Goal: Task Accomplishment & Management: Use online tool/utility

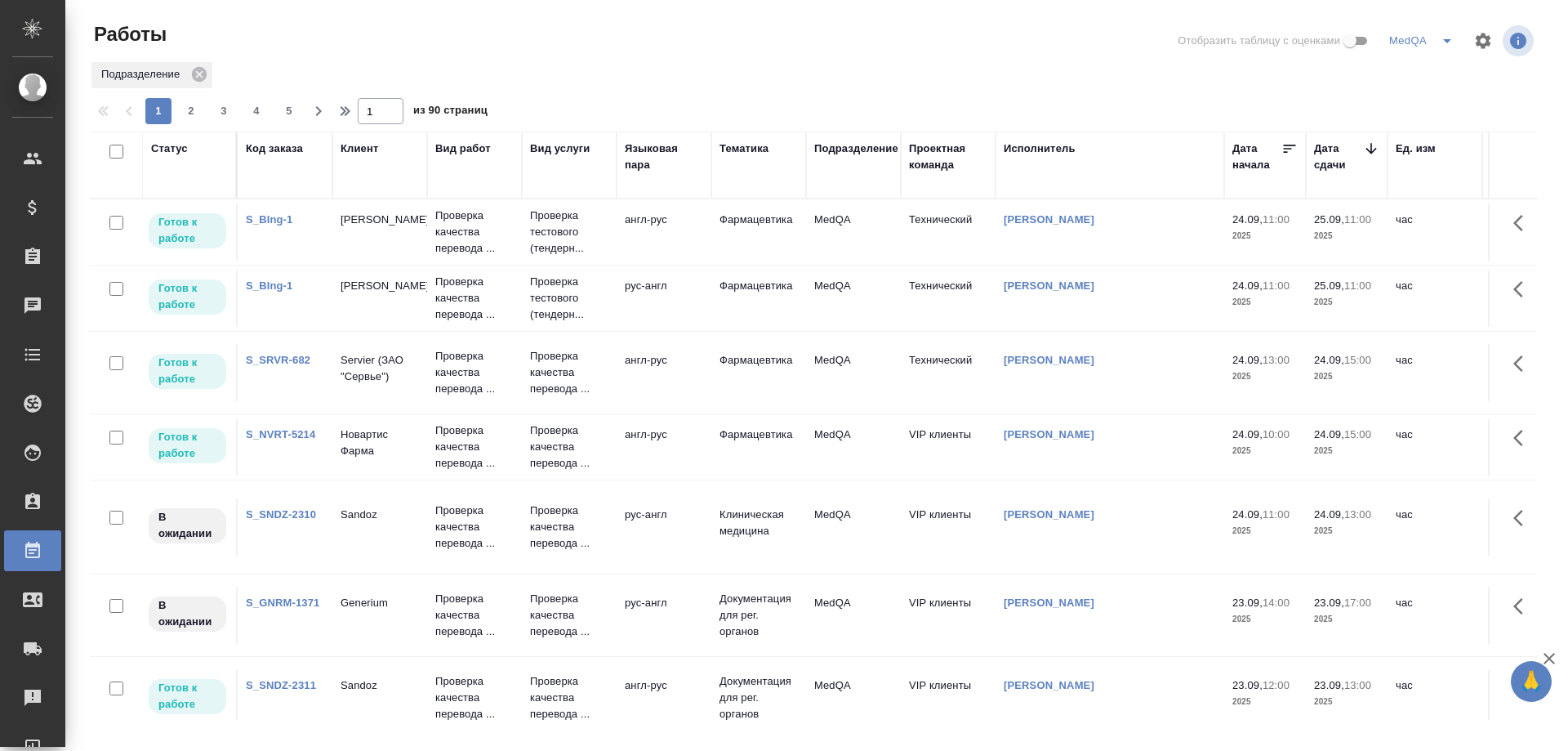
click at [267, 603] on link "S_GNRM-1371" at bounding box center [282, 602] width 74 height 12
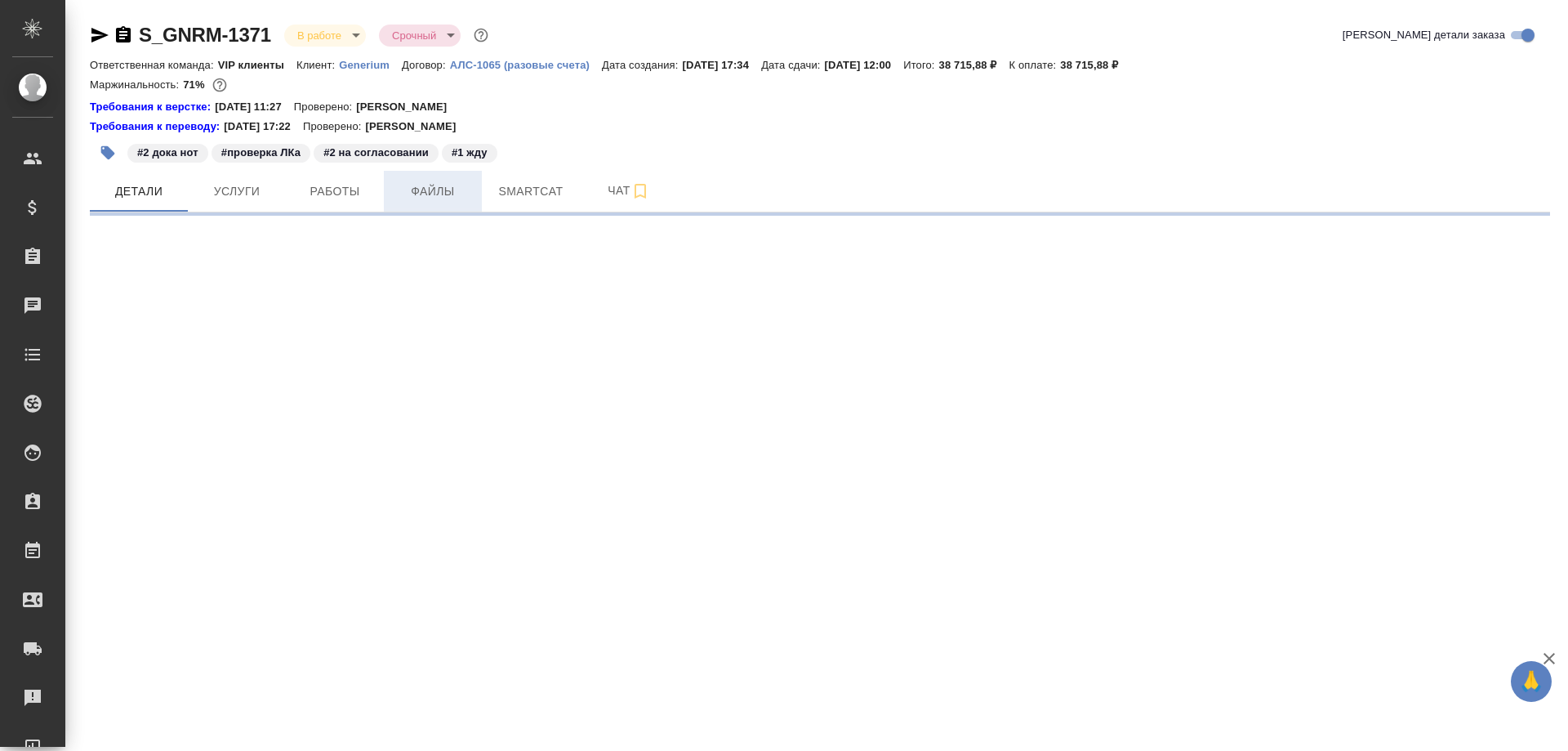
select select "RU"
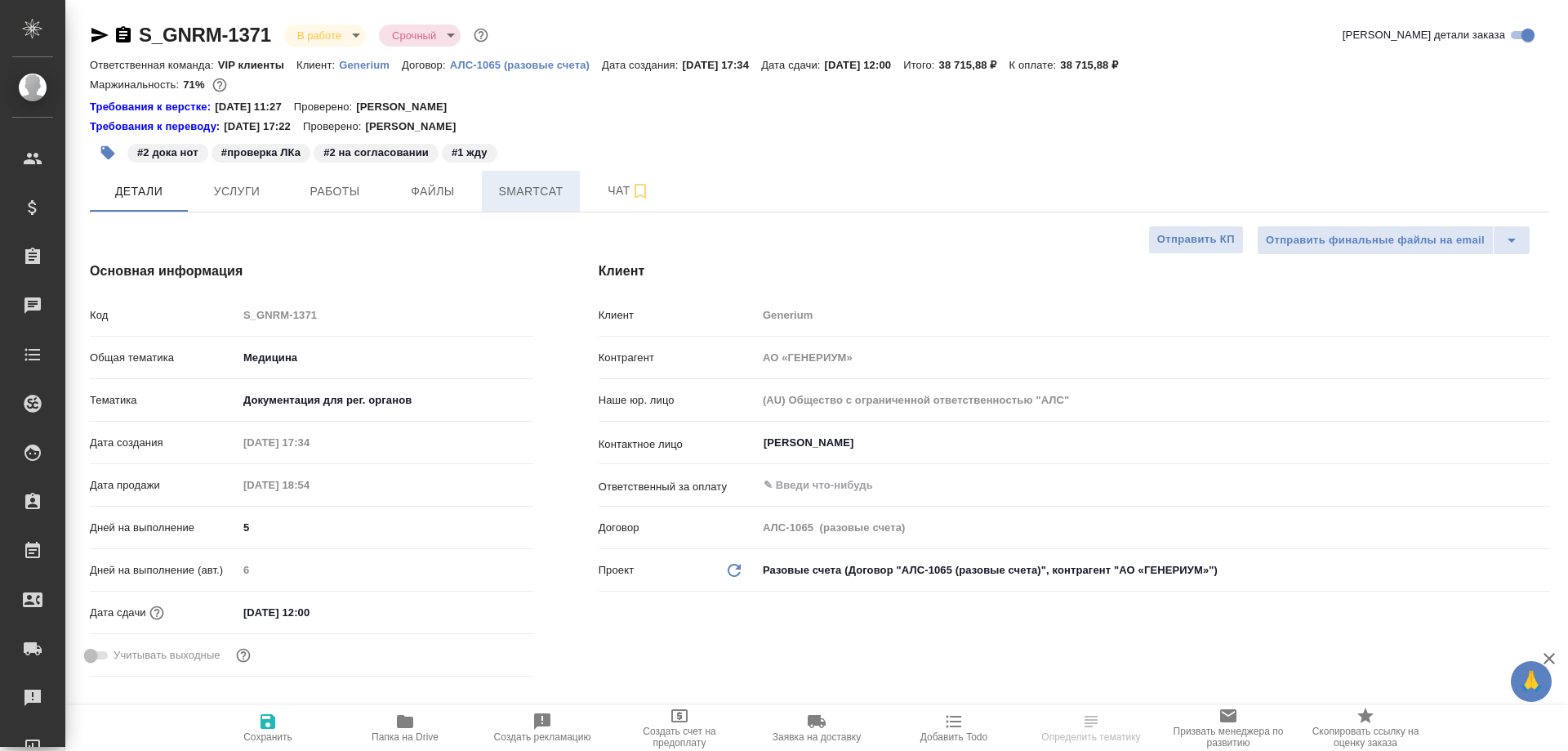
type textarea "x"
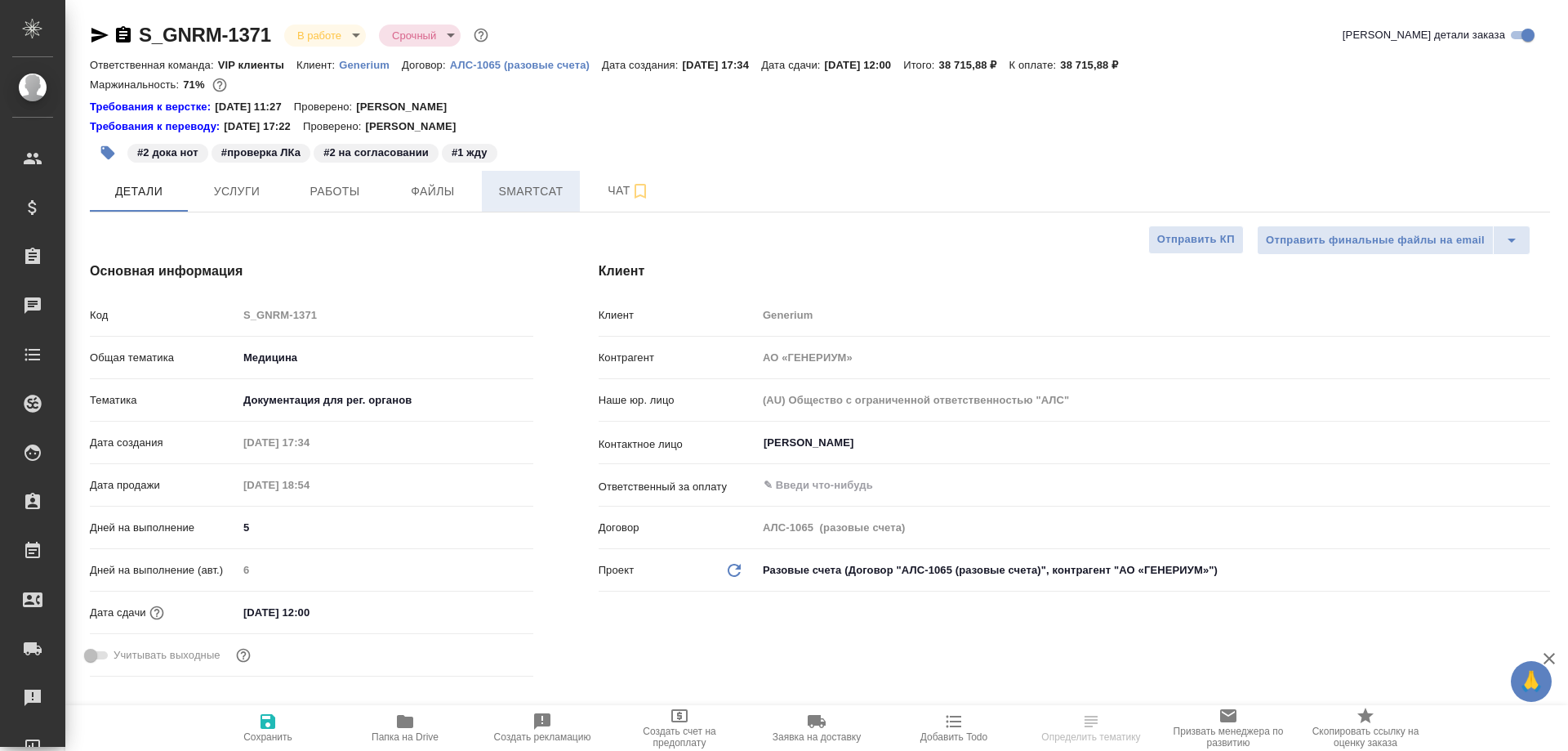
type textarea "x"
click at [545, 190] on span "Smartcat" at bounding box center [531, 192] width 78 height 20
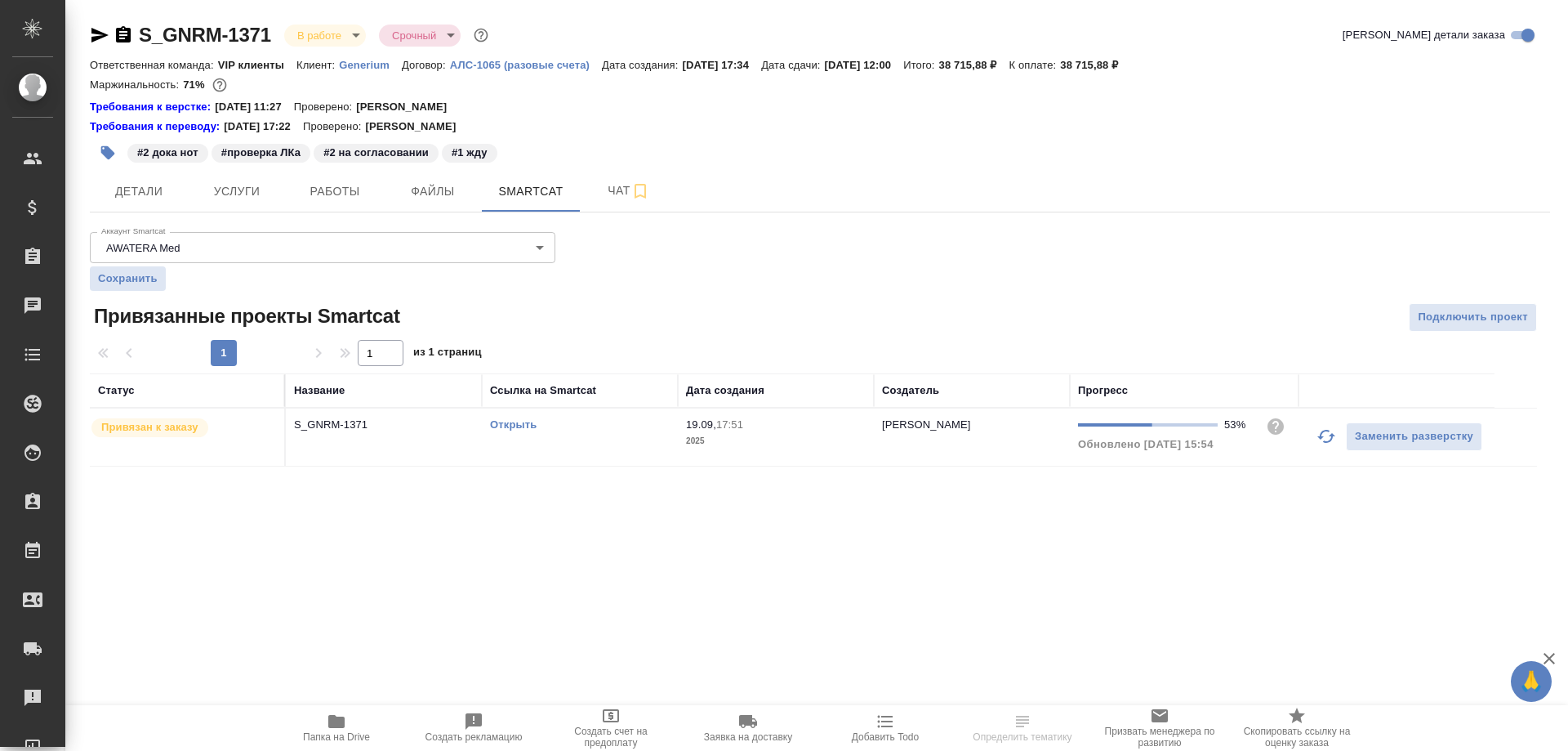
click at [519, 423] on link "Открыть" at bounding box center [513, 424] width 47 height 12
